Goal: Task Accomplishment & Management: Manage account settings

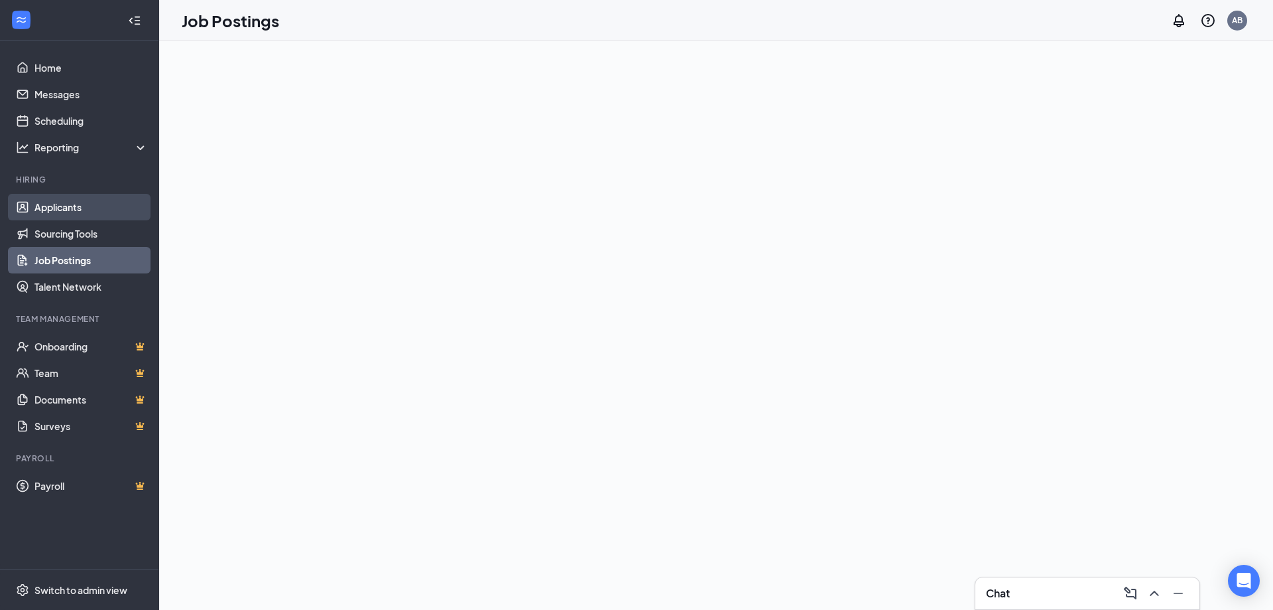
click at [70, 204] on link "Applicants" at bounding box center [90, 207] width 113 height 27
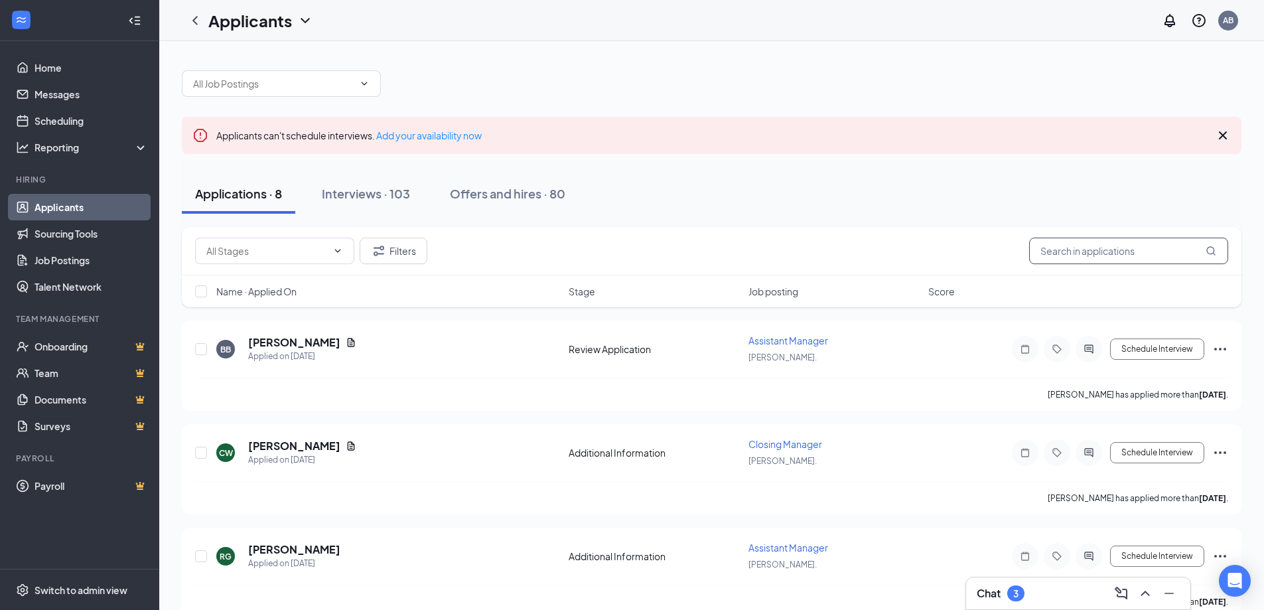
click at [1122, 246] on input "text" at bounding box center [1128, 250] width 199 height 27
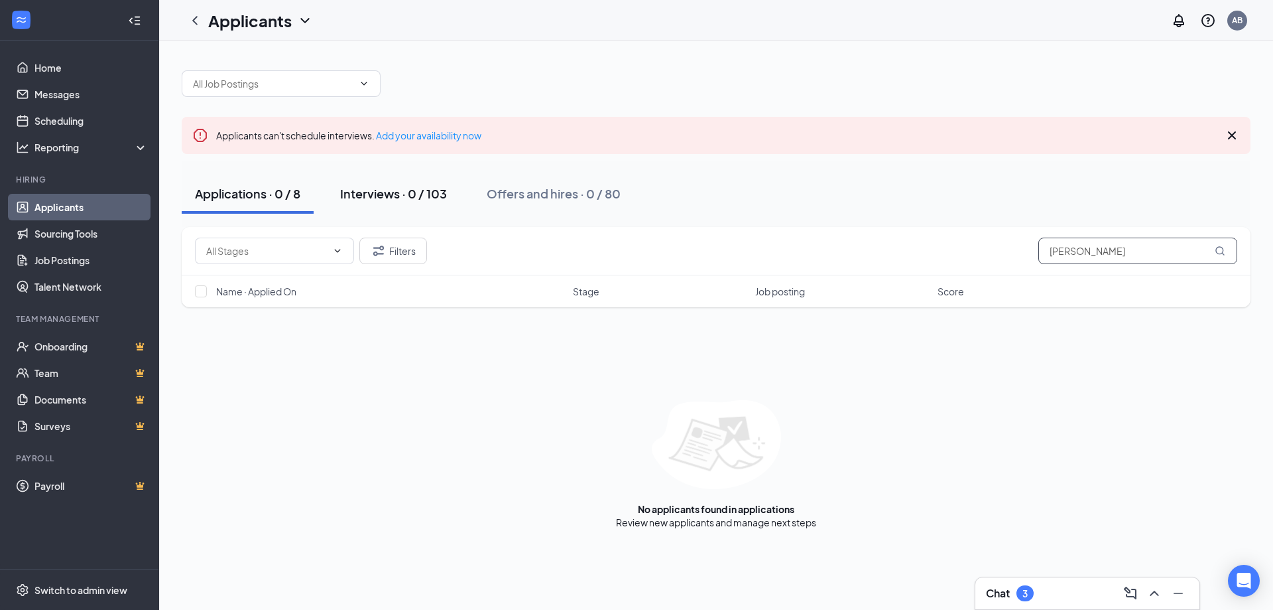
type input "[PERSON_NAME]"
click at [430, 191] on div "Interviews · 0 / 103" at bounding box center [393, 193] width 107 height 17
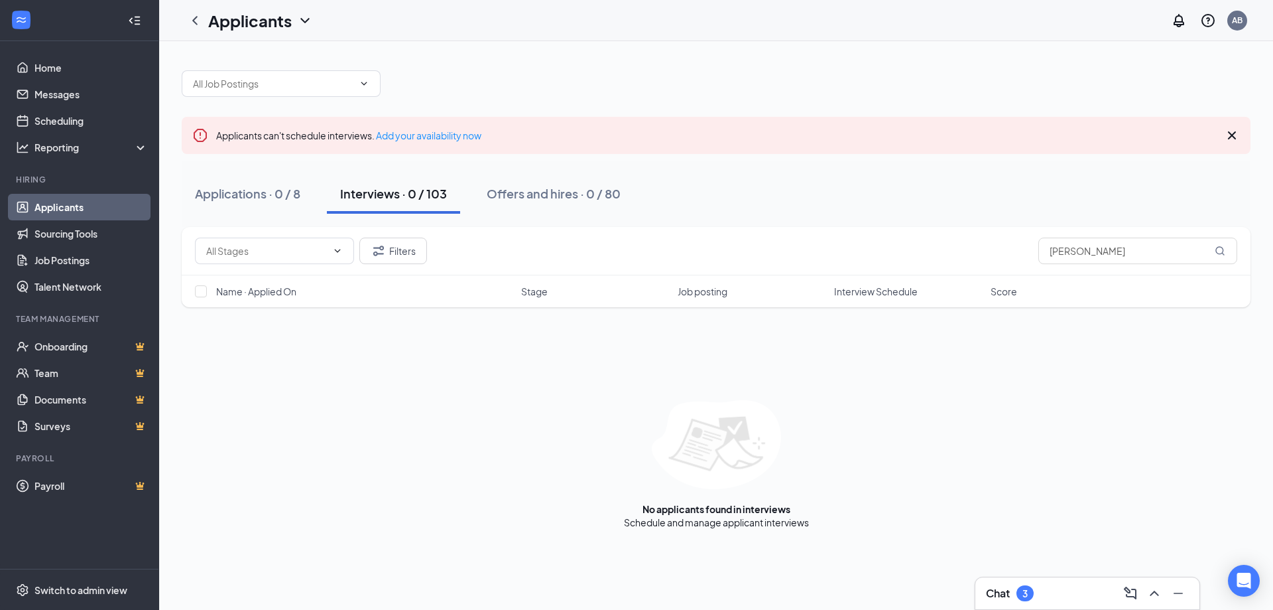
click at [472, 202] on div "Applications · 0 / 8 Interviews · 0 / 103 Offers and hires · 0 / 80" at bounding box center [716, 194] width 1069 height 40
click at [516, 192] on div "Offers and hires · 0 / 80" at bounding box center [554, 193] width 134 height 17
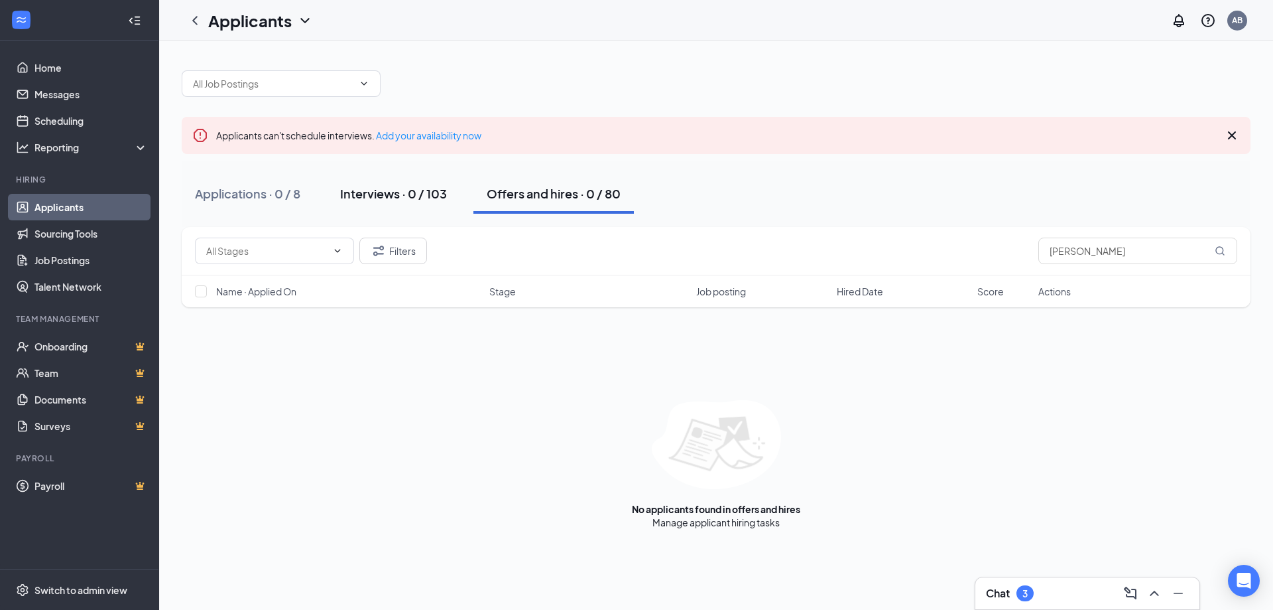
click at [370, 199] on div "Interviews · 0 / 103" at bounding box center [393, 193] width 107 height 17
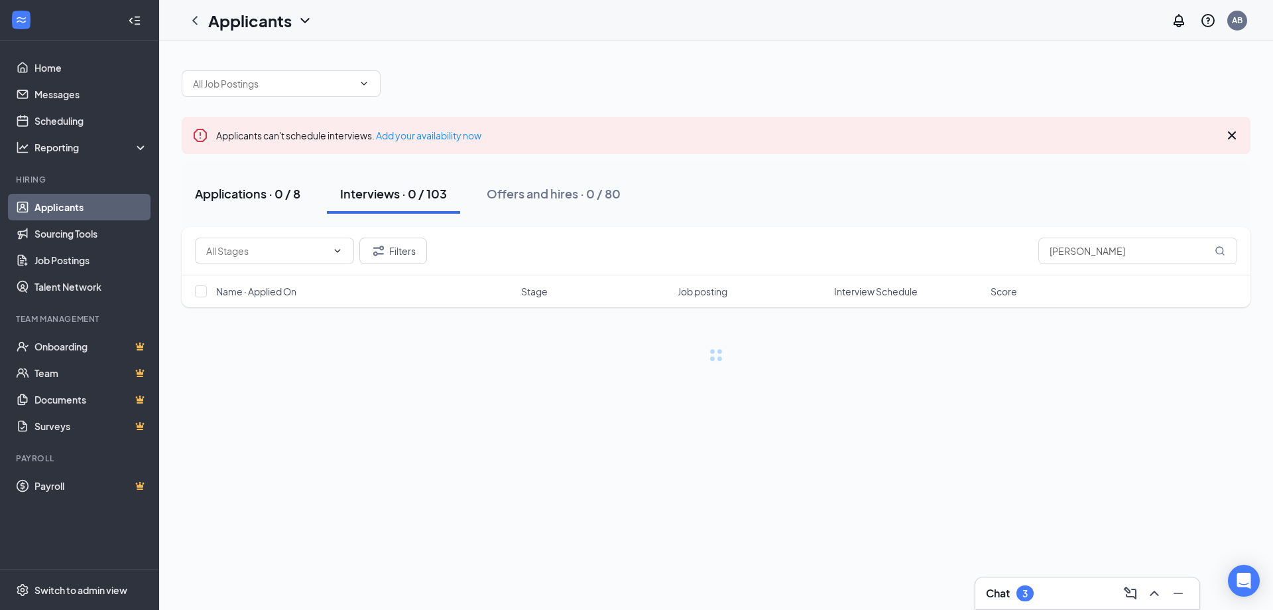
click at [231, 189] on div "Applications · 0 / 8" at bounding box center [247, 193] width 105 height 17
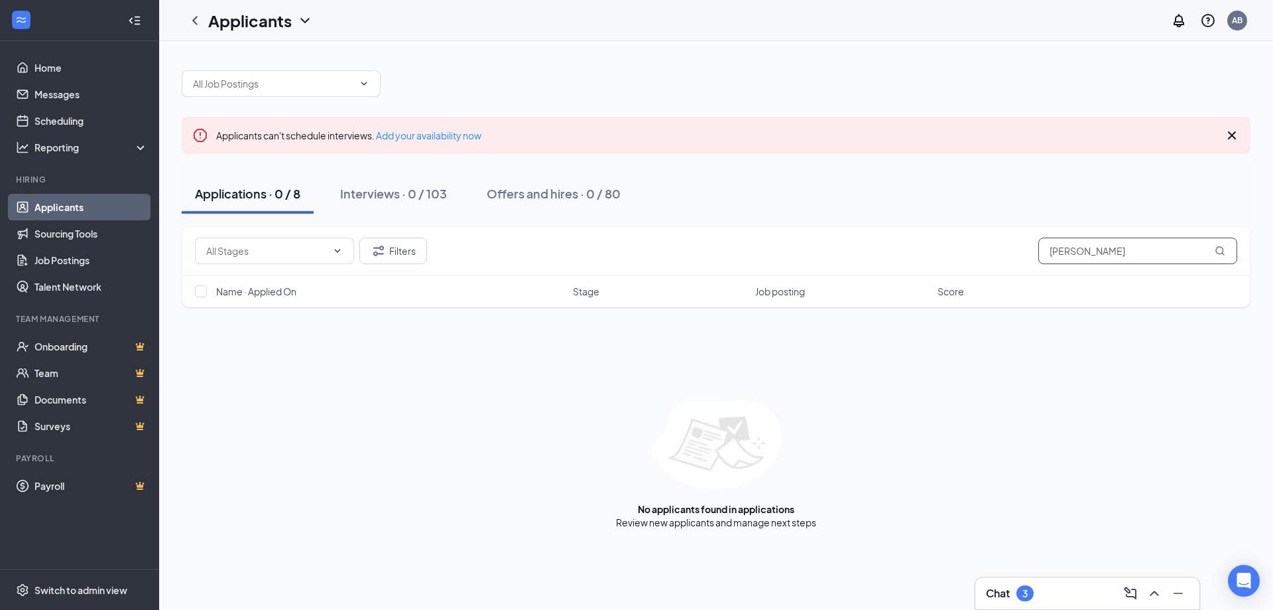
click at [1106, 245] on input "[PERSON_NAME]" at bounding box center [1138, 250] width 199 height 27
type input "a"
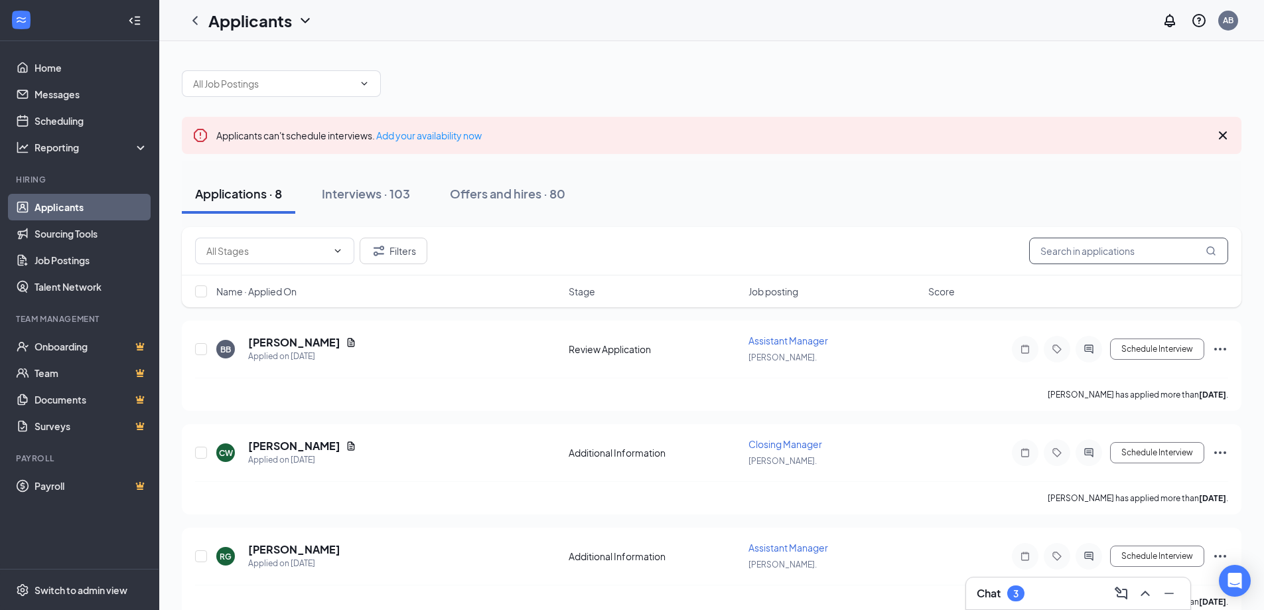
click at [1091, 253] on input "text" at bounding box center [1128, 250] width 199 height 27
click at [999, 246] on div "Filters" at bounding box center [711, 250] width 1033 height 27
click at [1127, 250] on input "text" at bounding box center [1128, 250] width 199 height 27
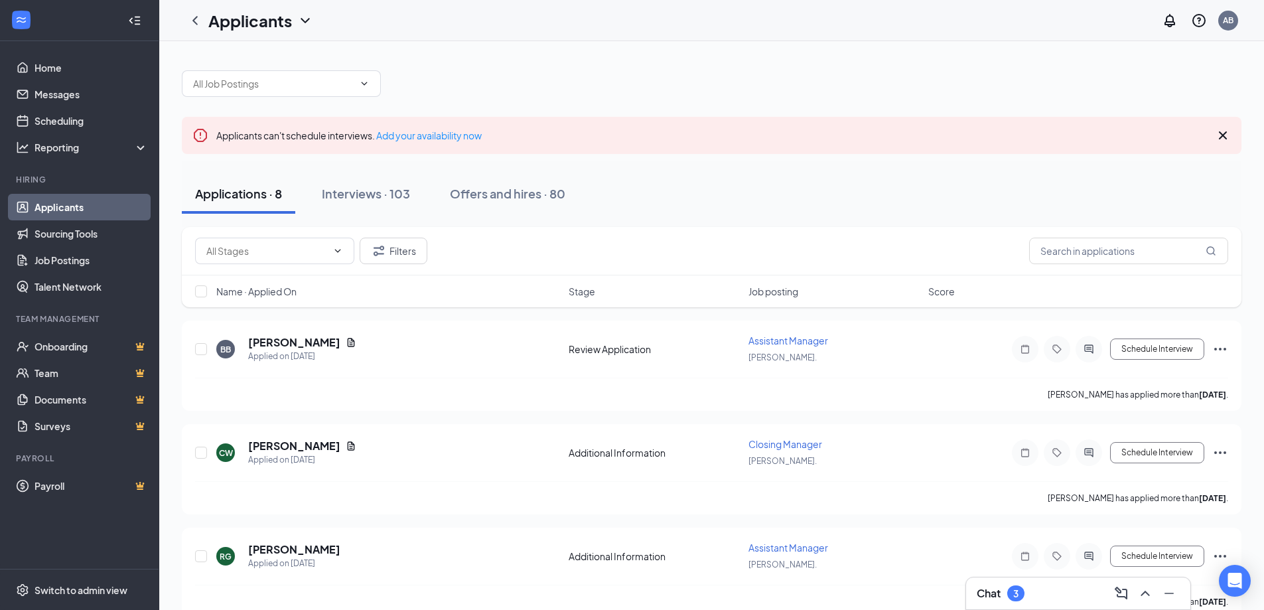
click at [948, 245] on div "Filters" at bounding box center [711, 250] width 1033 height 27
click at [351, 187] on div "Interviews · 103" at bounding box center [366, 193] width 88 height 17
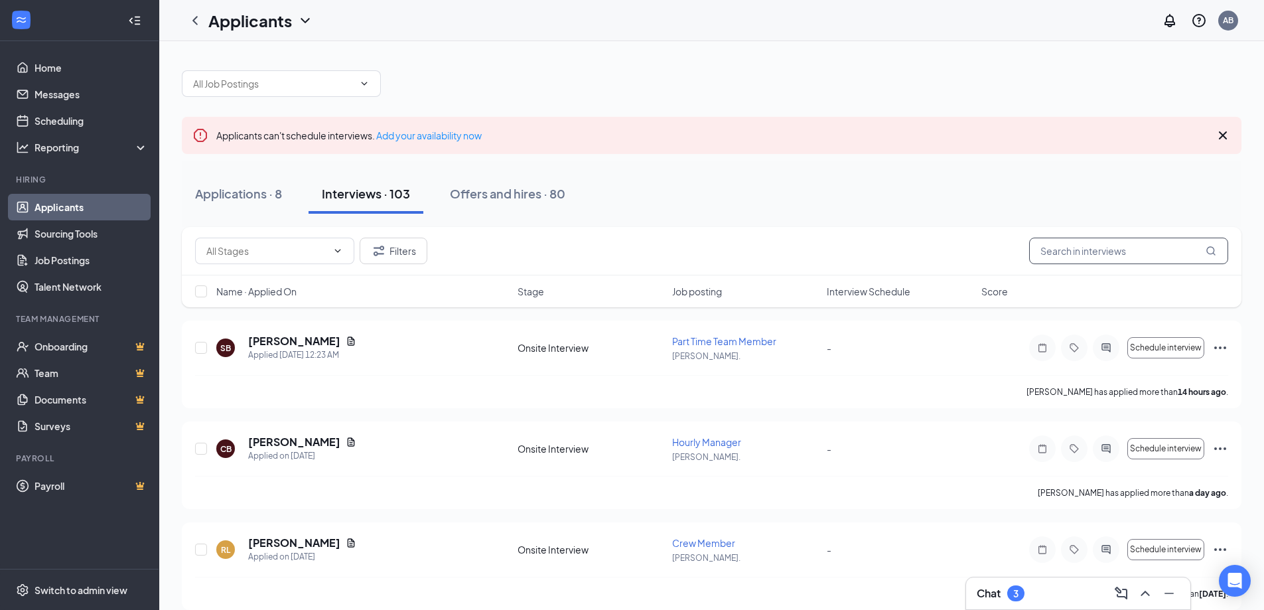
click at [1116, 251] on input "text" at bounding box center [1128, 250] width 199 height 27
click at [720, 241] on div "Filters" at bounding box center [711, 250] width 1033 height 27
click at [724, 205] on div "Applications · 8 Interviews · 103 Offers and hires · 80" at bounding box center [711, 194] width 1059 height 40
click at [1045, 601] on div "Chat 3" at bounding box center [1077, 592] width 203 height 21
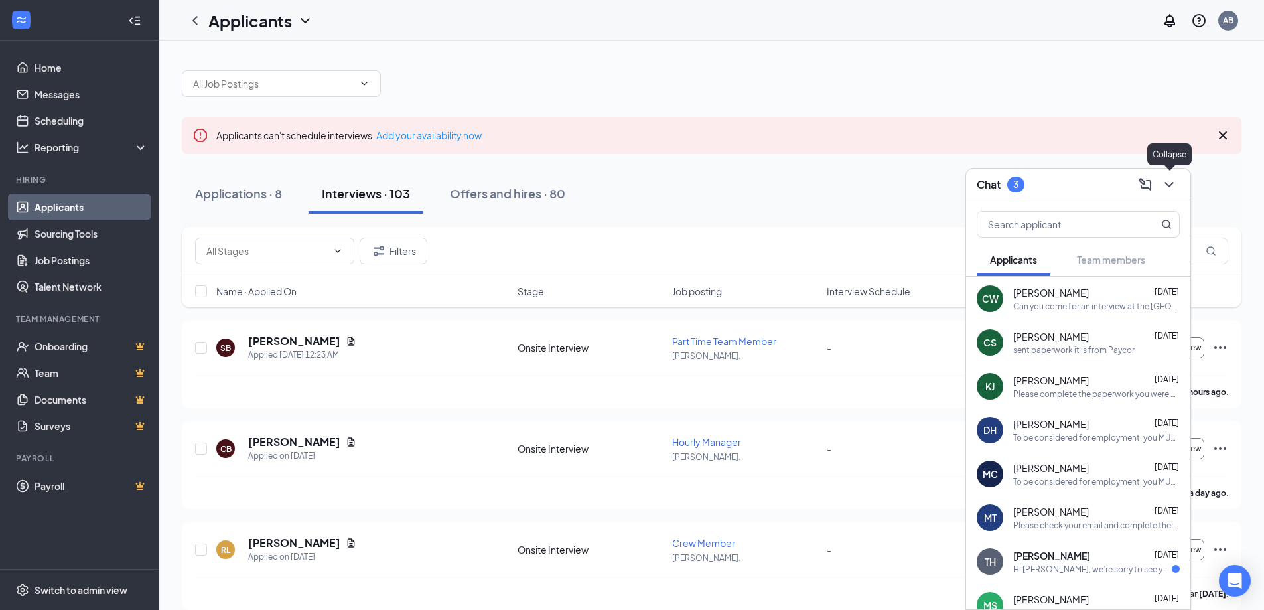
click at [1169, 188] on icon "ChevronDown" at bounding box center [1169, 184] width 16 height 16
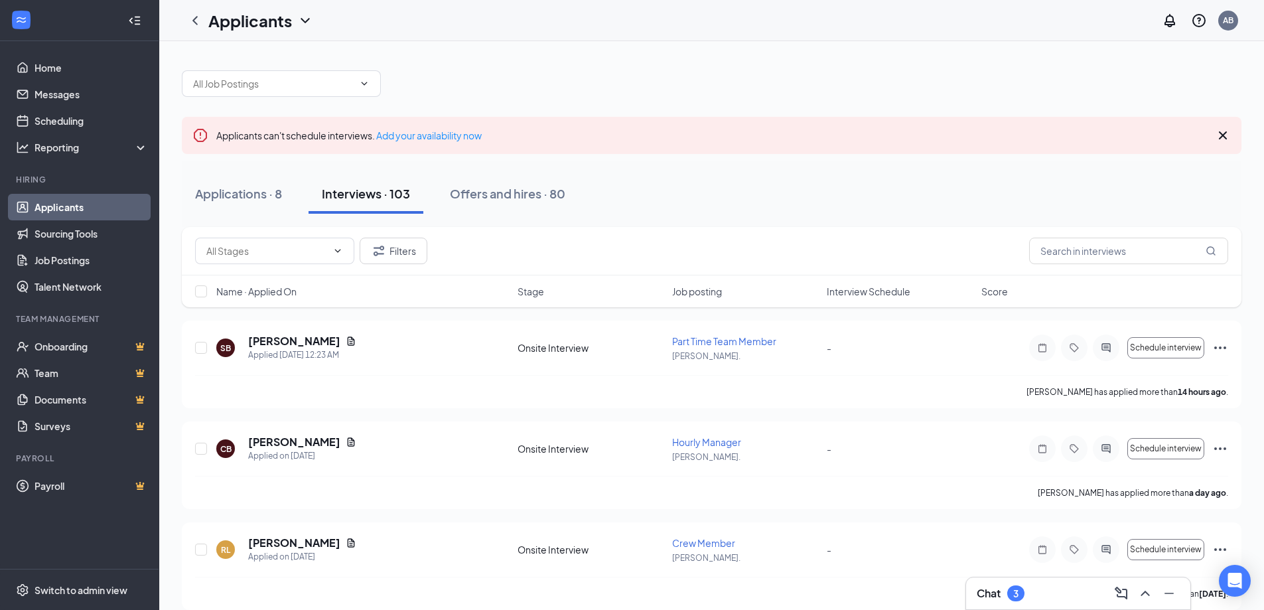
click at [1047, 600] on div "Chat 3" at bounding box center [1077, 592] width 203 height 21
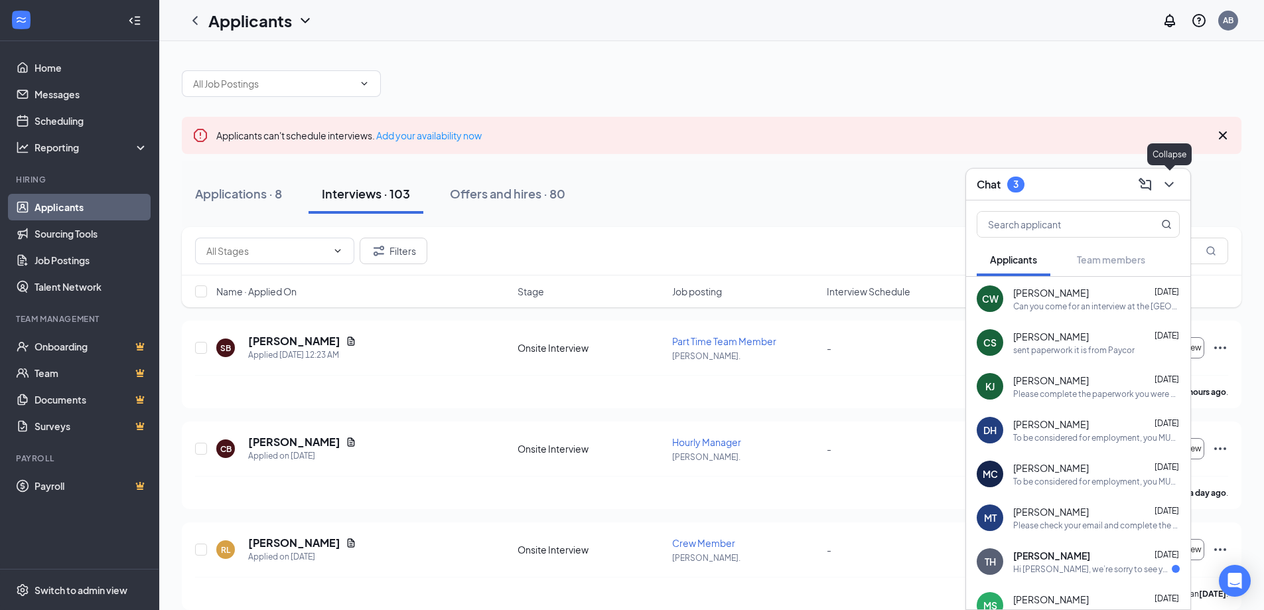
click at [1176, 183] on icon "ChevronDown" at bounding box center [1169, 184] width 16 height 16
